Goal: Transaction & Acquisition: Purchase product/service

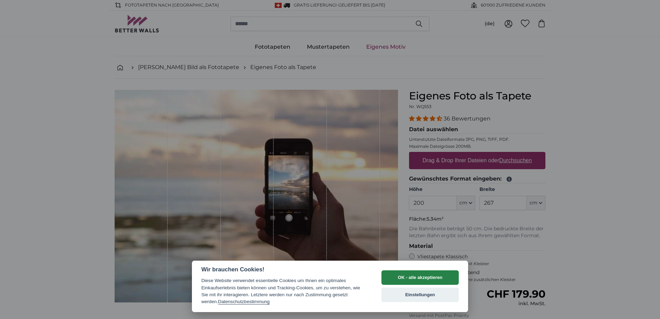
click at [428, 277] on button "OK - alle akzeptieren" at bounding box center [420, 277] width 77 height 15
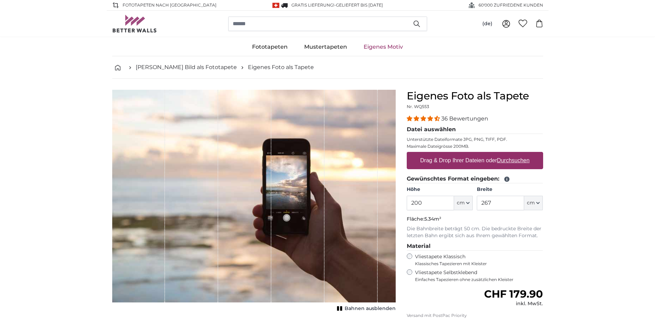
click at [515, 163] on u "Durchsuchen" at bounding box center [513, 161] width 32 height 6
click at [515, 154] on input "Drag & Drop Ihrer Dateien oder Durchsuchen" at bounding box center [475, 153] width 136 height 2
type input "**********"
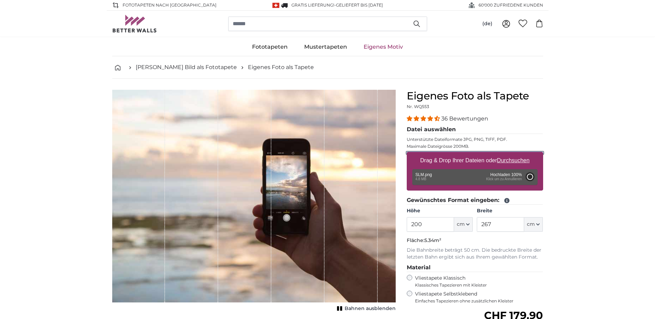
type input "119"
type input "202.3"
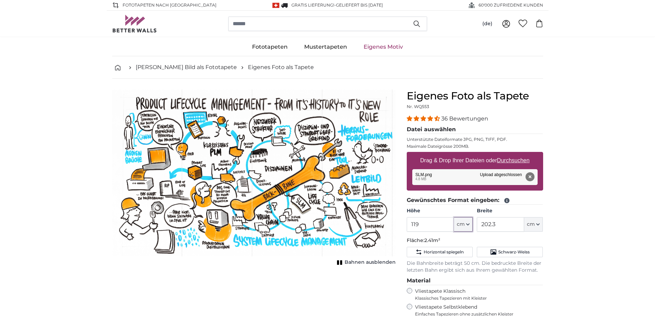
click at [470, 225] on button "cm" at bounding box center [463, 224] width 19 height 15
click at [470, 225] on icon "button" at bounding box center [467, 224] width 3 height 3
click at [441, 224] on input "119" at bounding box center [430, 224] width 47 height 15
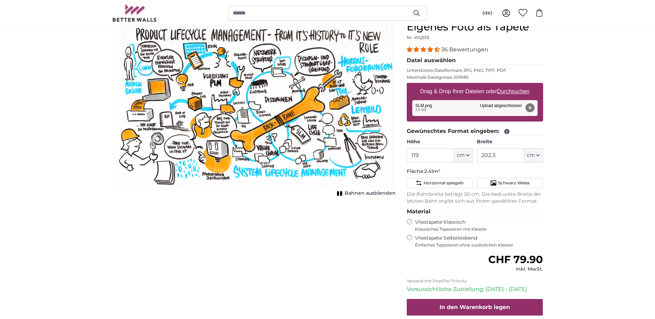
scroll to position [35, 0]
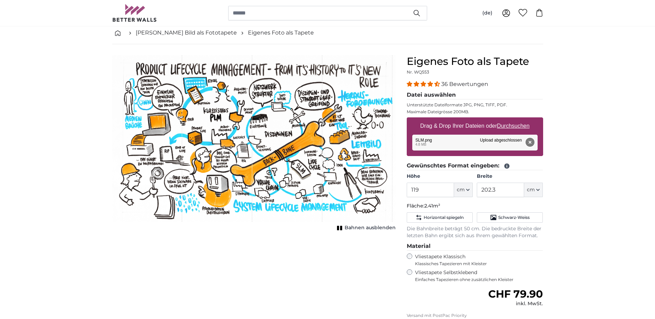
click at [531, 143] on button "Entfernen" at bounding box center [529, 142] width 9 height 9
